Goal: Task Accomplishment & Management: Use online tool/utility

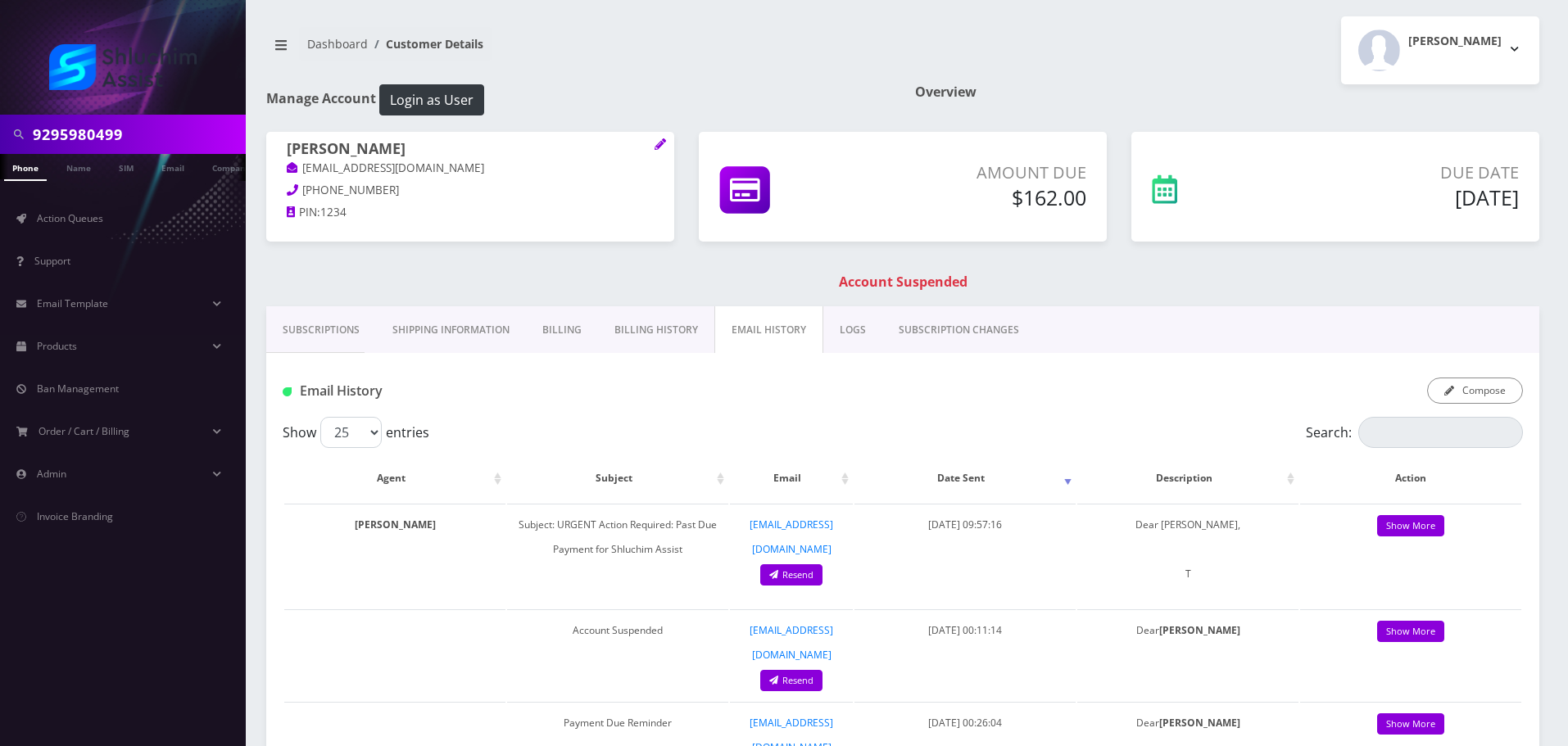
scroll to position [0, 8]
click at [92, 224] on span "Action Queues" at bounding box center [69, 218] width 67 height 14
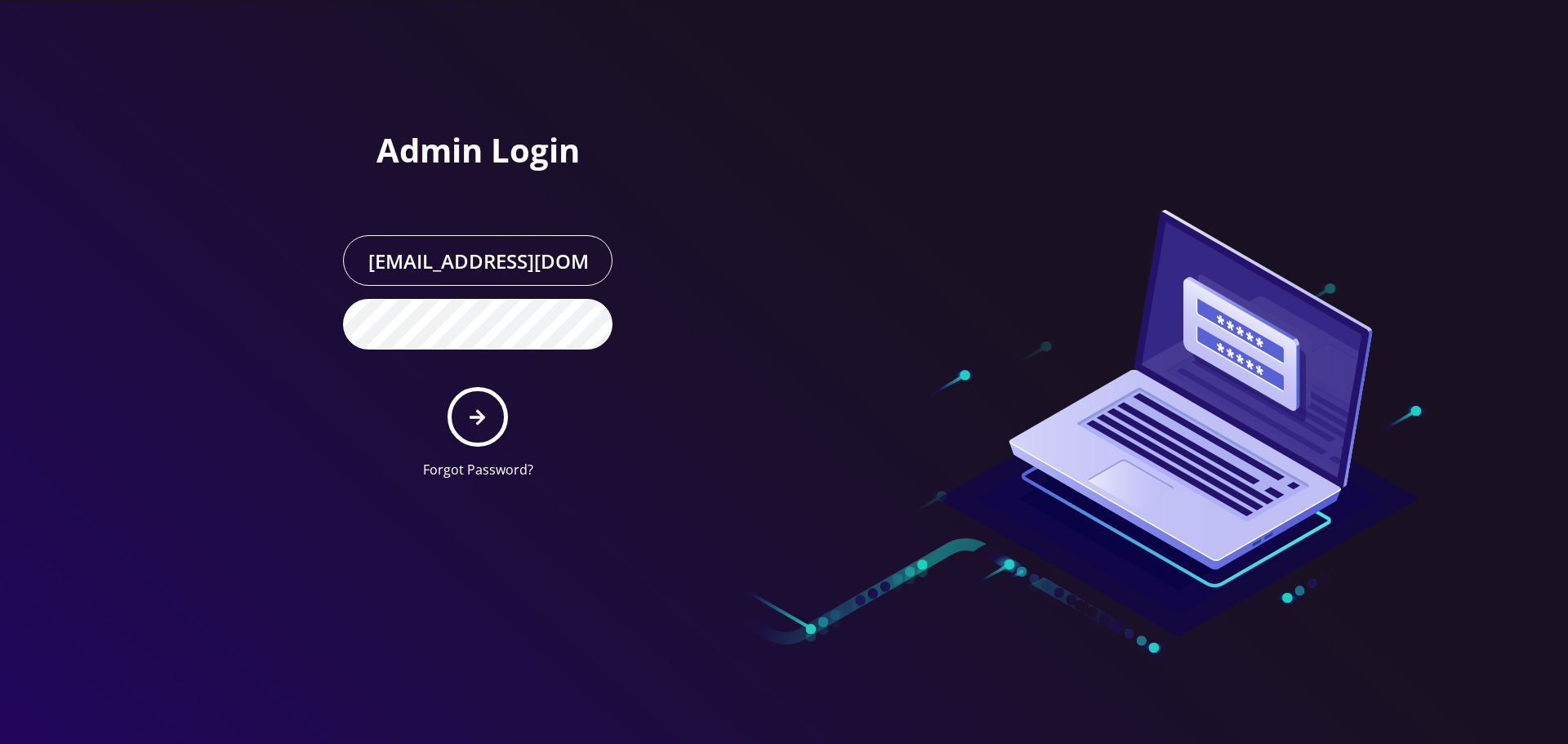
click at [266, 188] on div at bounding box center [784, 372] width 1568 height 744
click at [477, 423] on icon "submit" at bounding box center [477, 417] width 15 height 15
click at [229, 201] on div at bounding box center [784, 372] width 1568 height 744
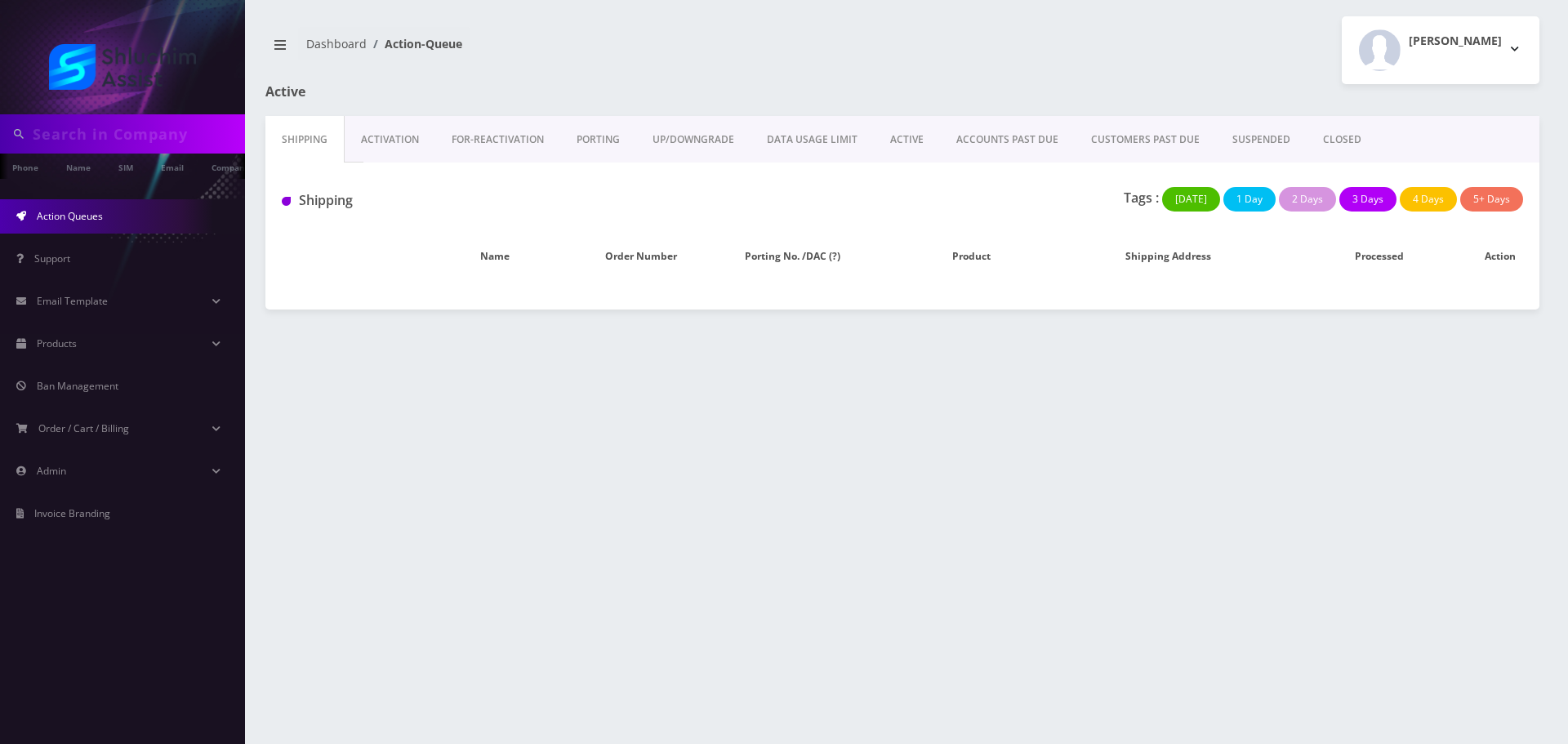
type input "9295980499"
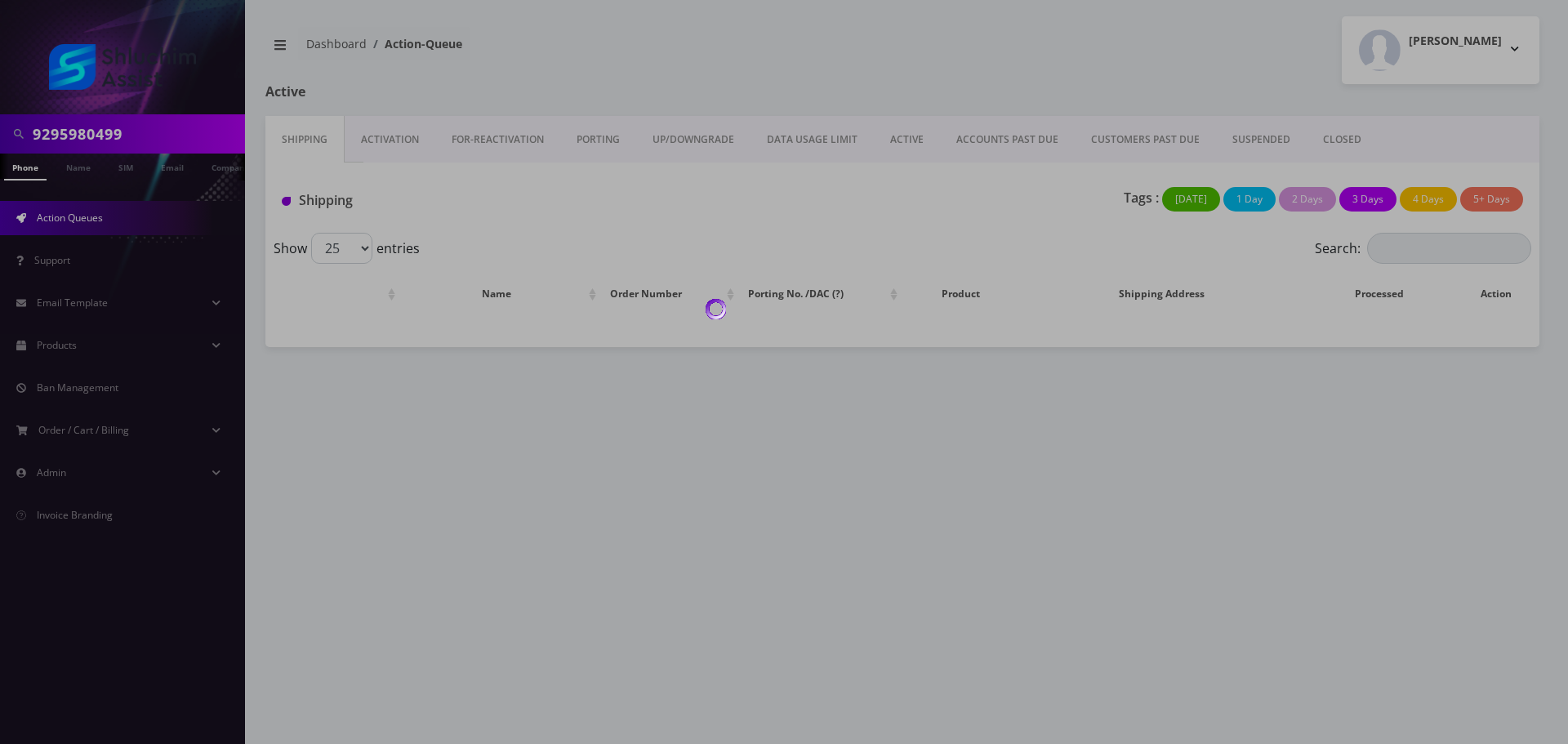
click at [989, 139] on div at bounding box center [784, 372] width 1568 height 744
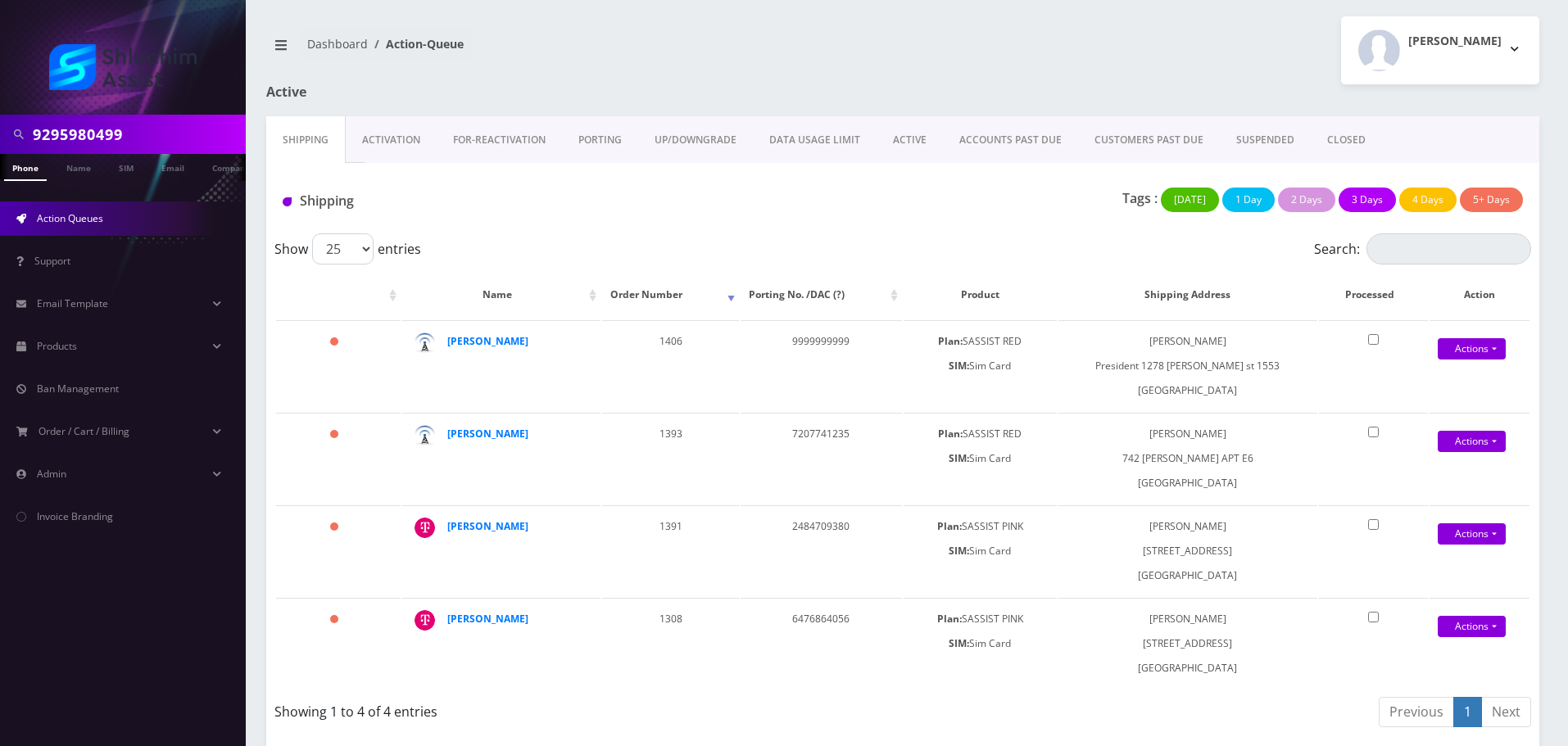
click at [992, 140] on link "ACCOUNTS PAST DUE" at bounding box center [1011, 140] width 135 height 47
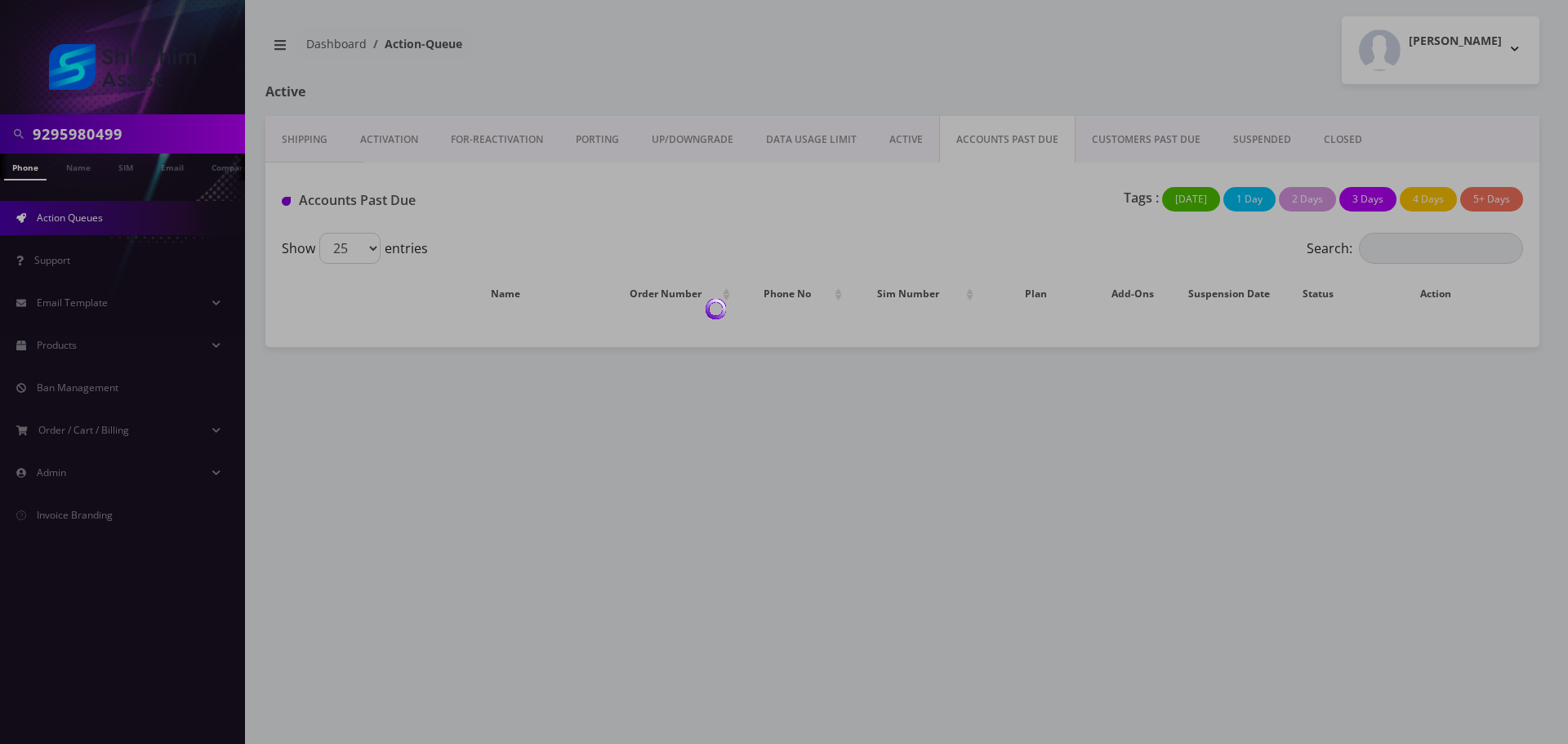
click at [903, 139] on div at bounding box center [784, 372] width 1568 height 744
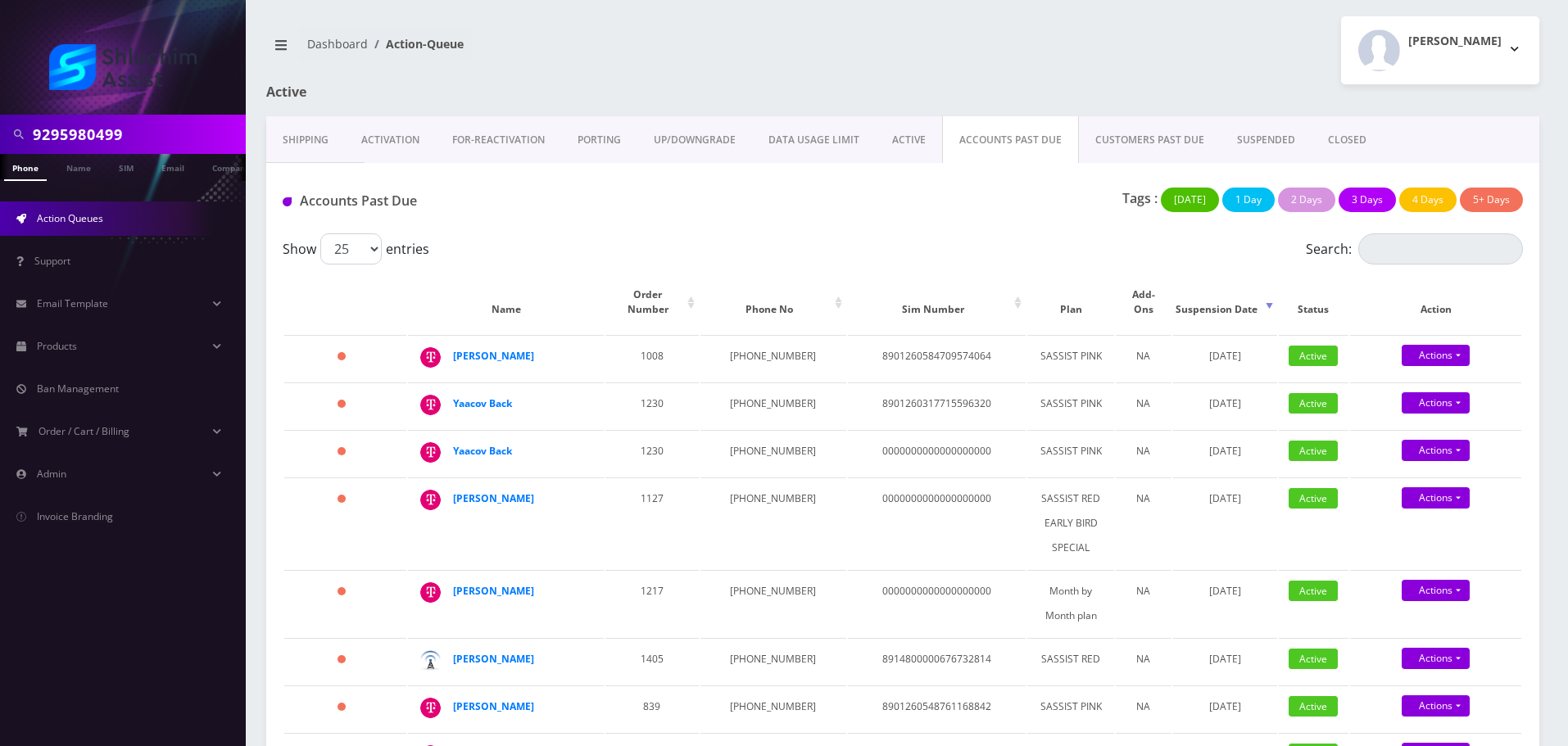
click at [906, 140] on link "ACTIVE" at bounding box center [909, 140] width 67 height 47
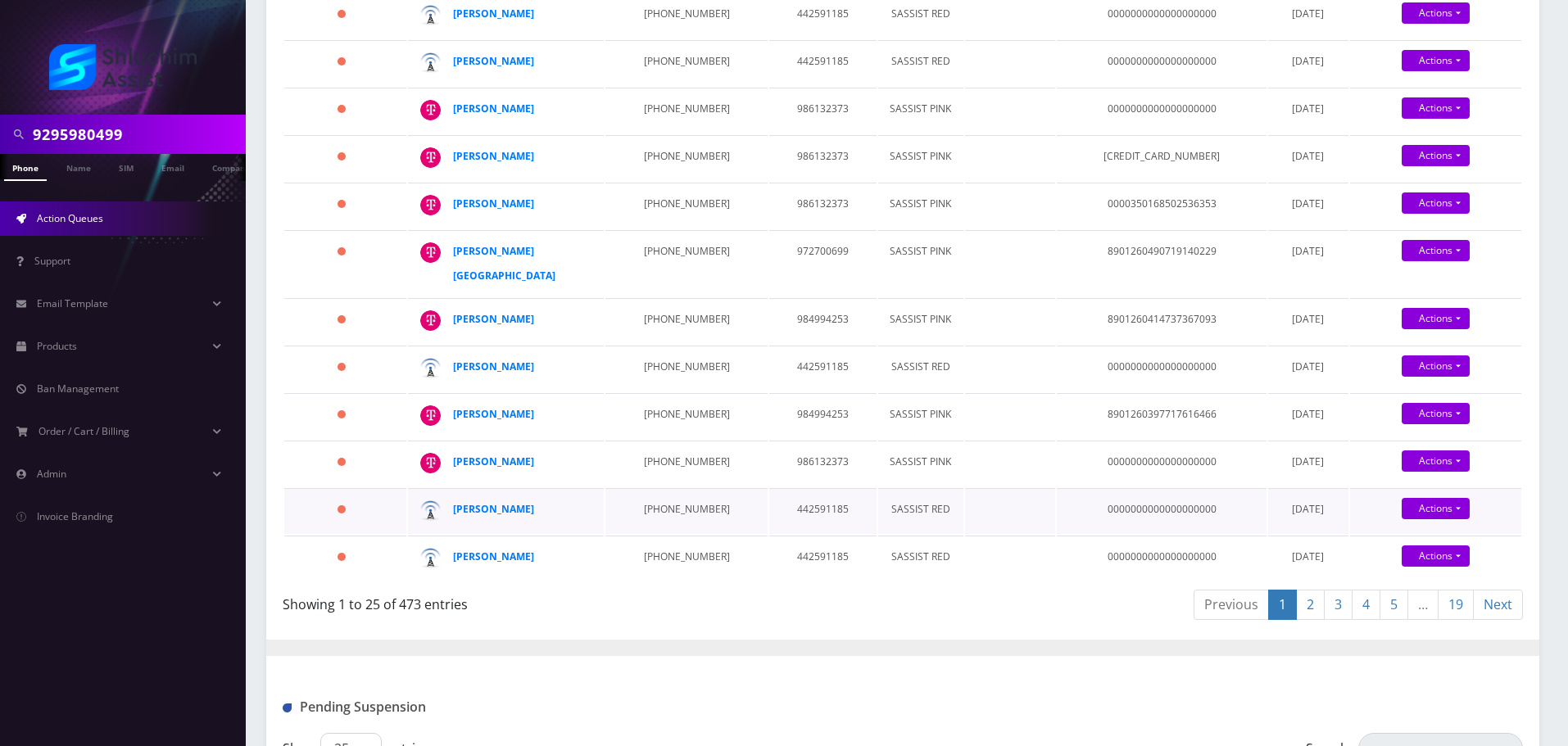
scroll to position [945, 0]
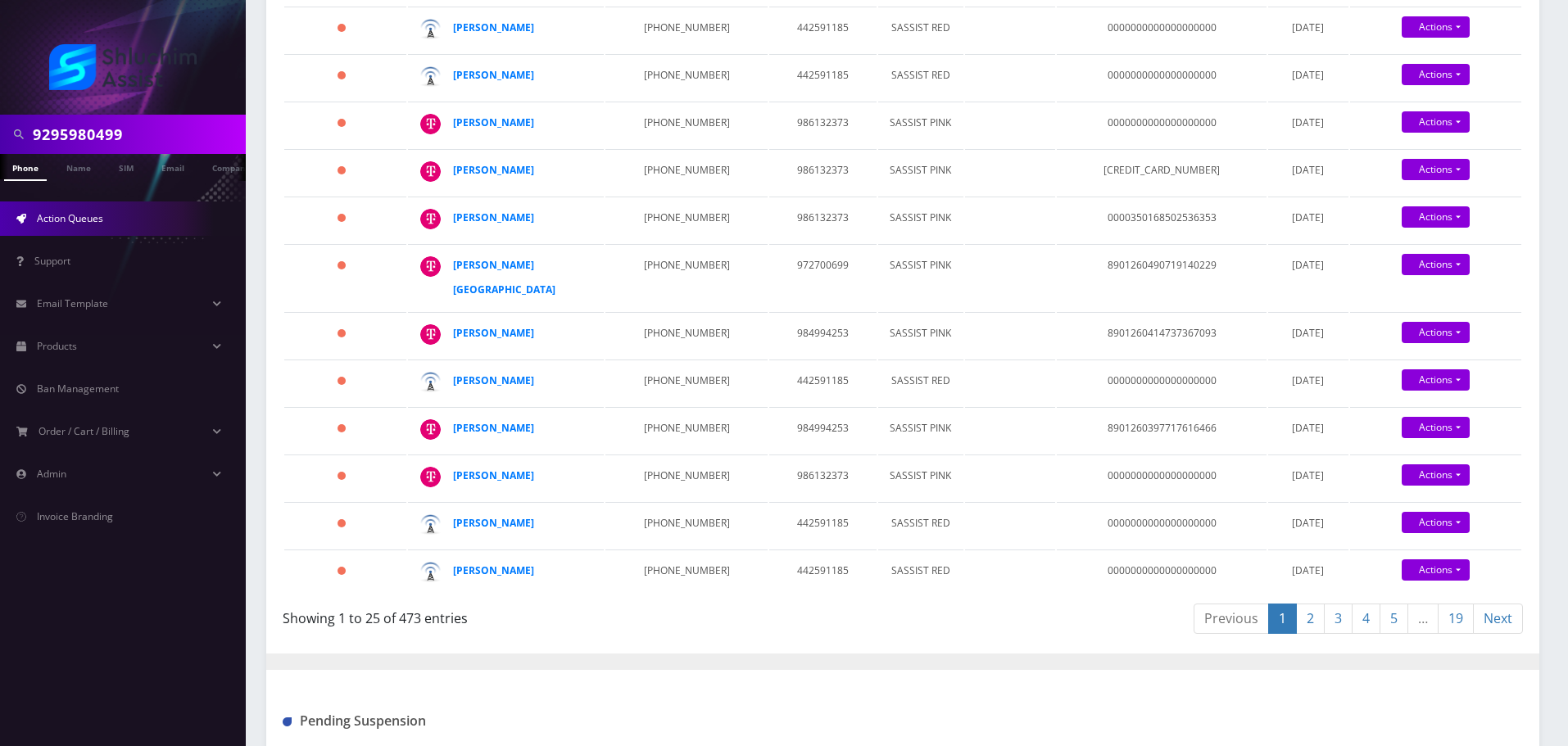
click at [1453, 634] on link "19" at bounding box center [1456, 618] width 36 height 30
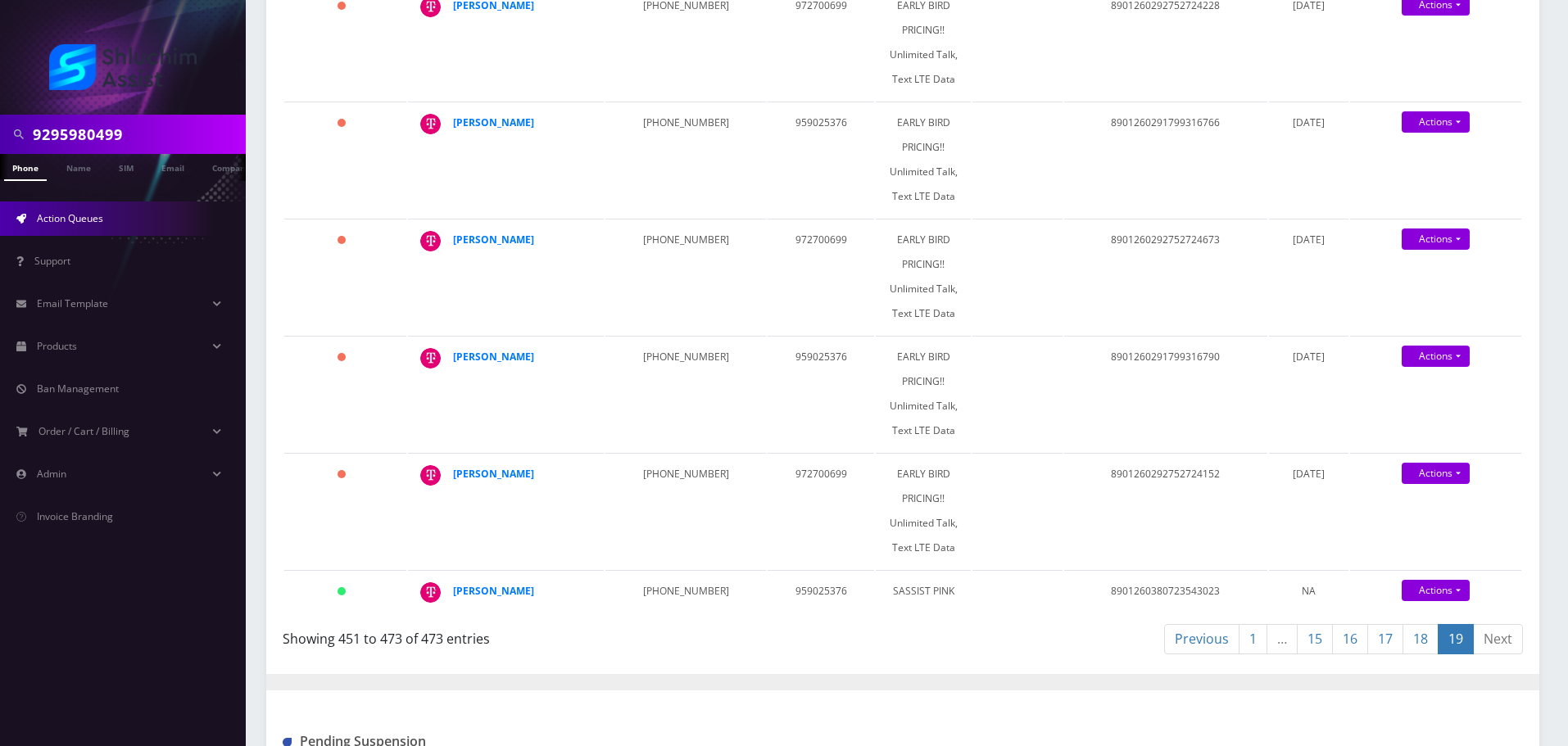
scroll to position [2730, 0]
